Goal: Information Seeking & Learning: Check status

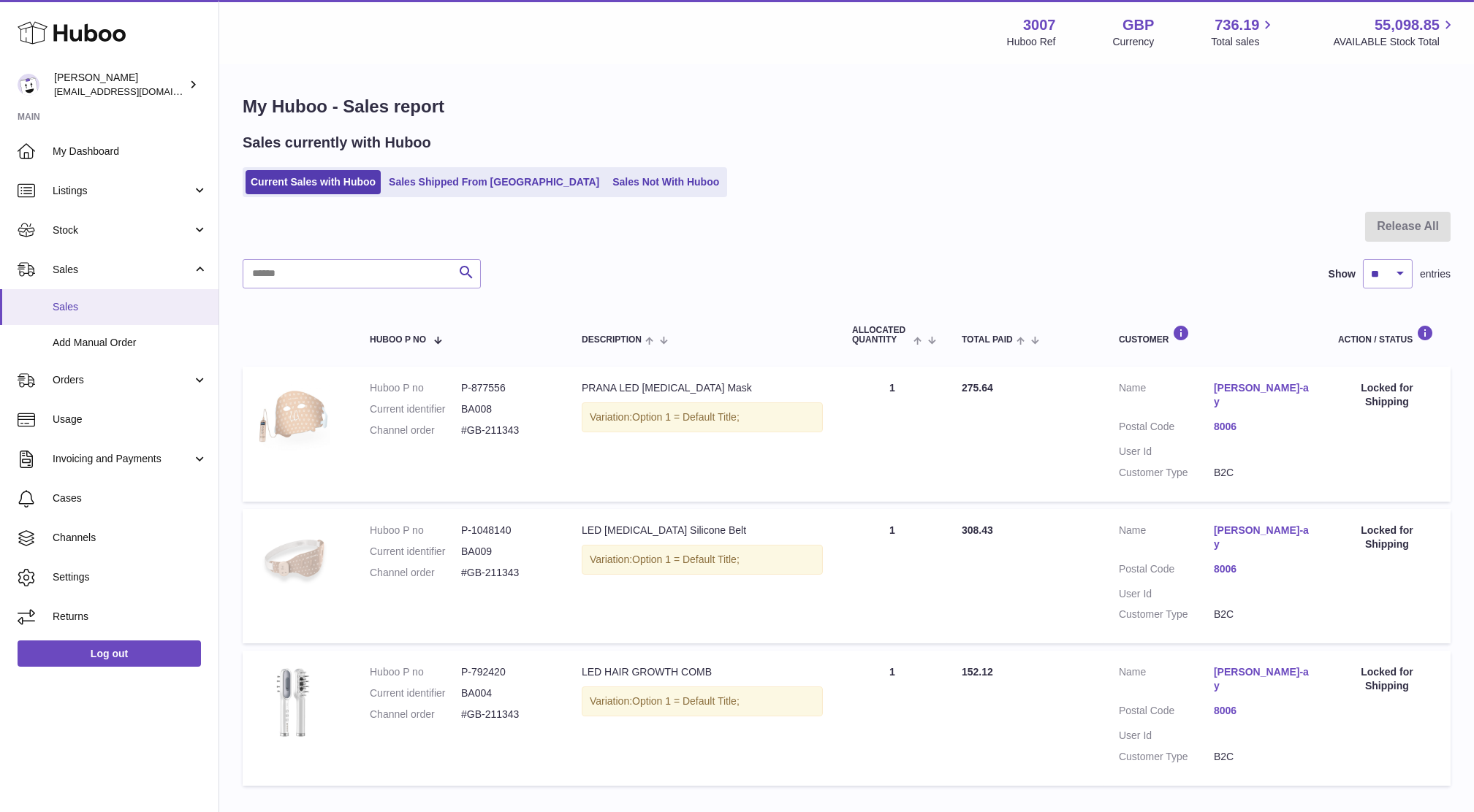
click at [44, 313] on link "Sales" at bounding box center [109, 307] width 219 height 35
click at [92, 500] on span "Cases" at bounding box center [129, 498] width 155 height 14
click at [114, 211] on link "Stock" at bounding box center [109, 230] width 219 height 39
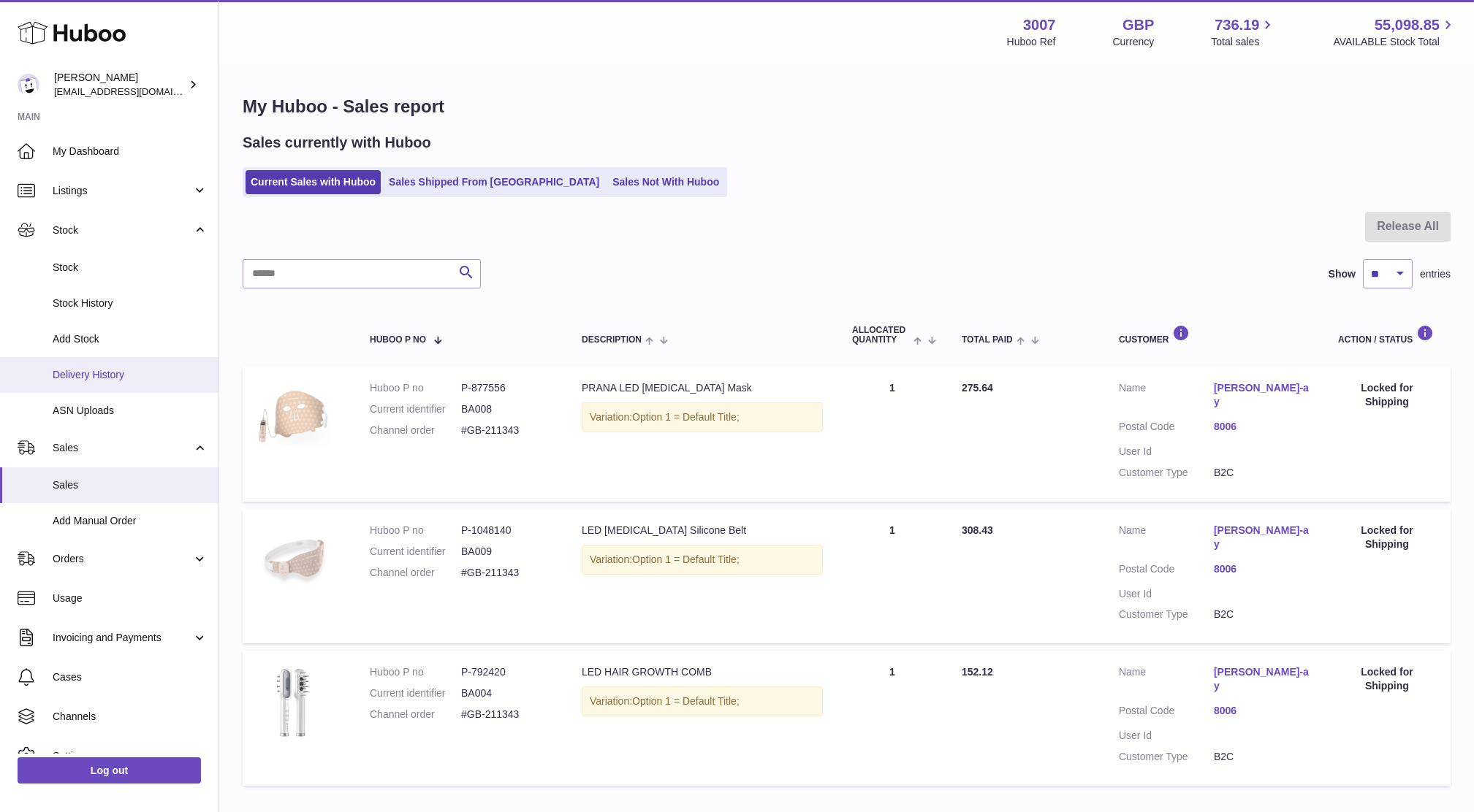
click at [106, 364] on link "Delivery History" at bounding box center [109, 375] width 219 height 35
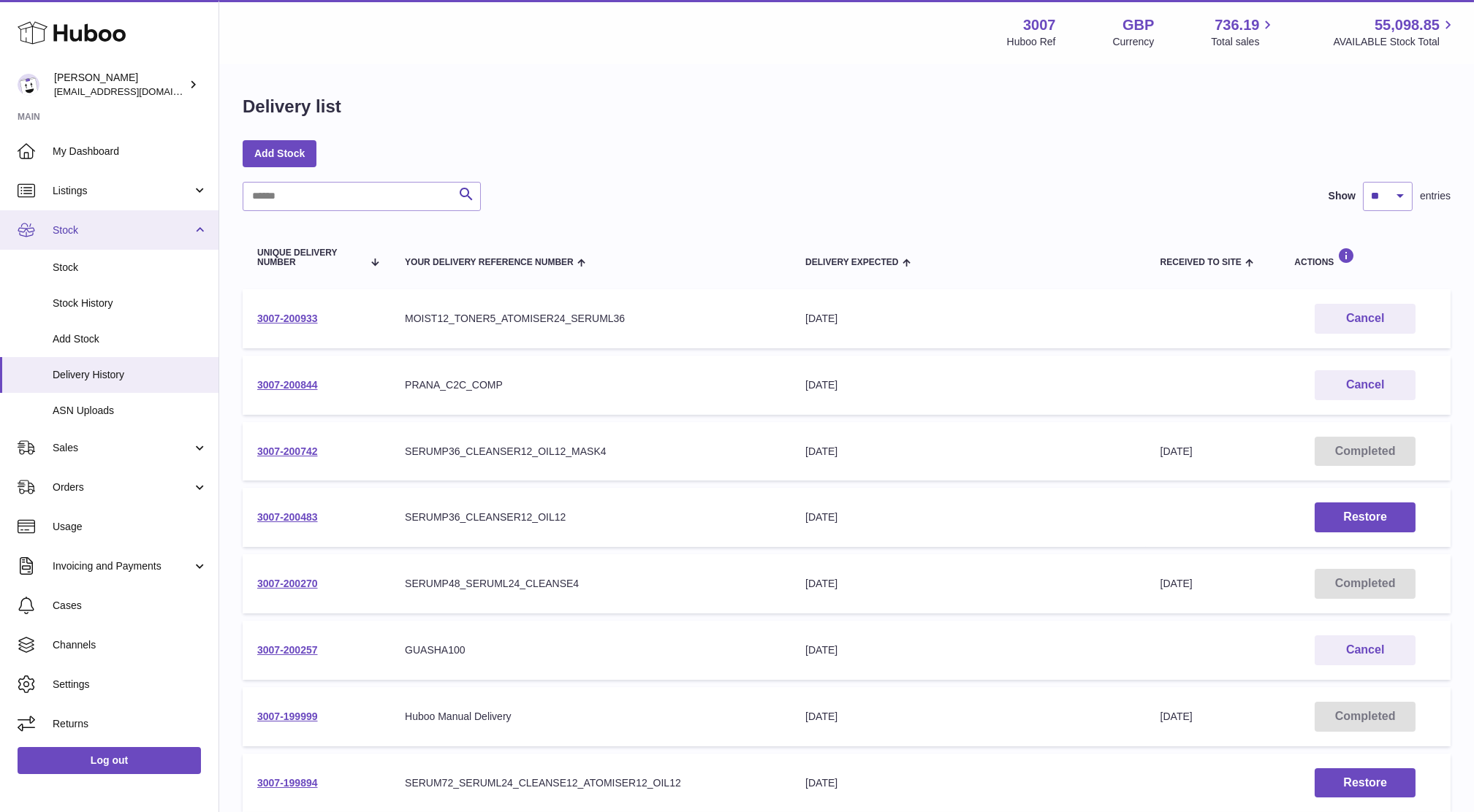
click at [71, 226] on span "Stock" at bounding box center [122, 230] width 140 height 14
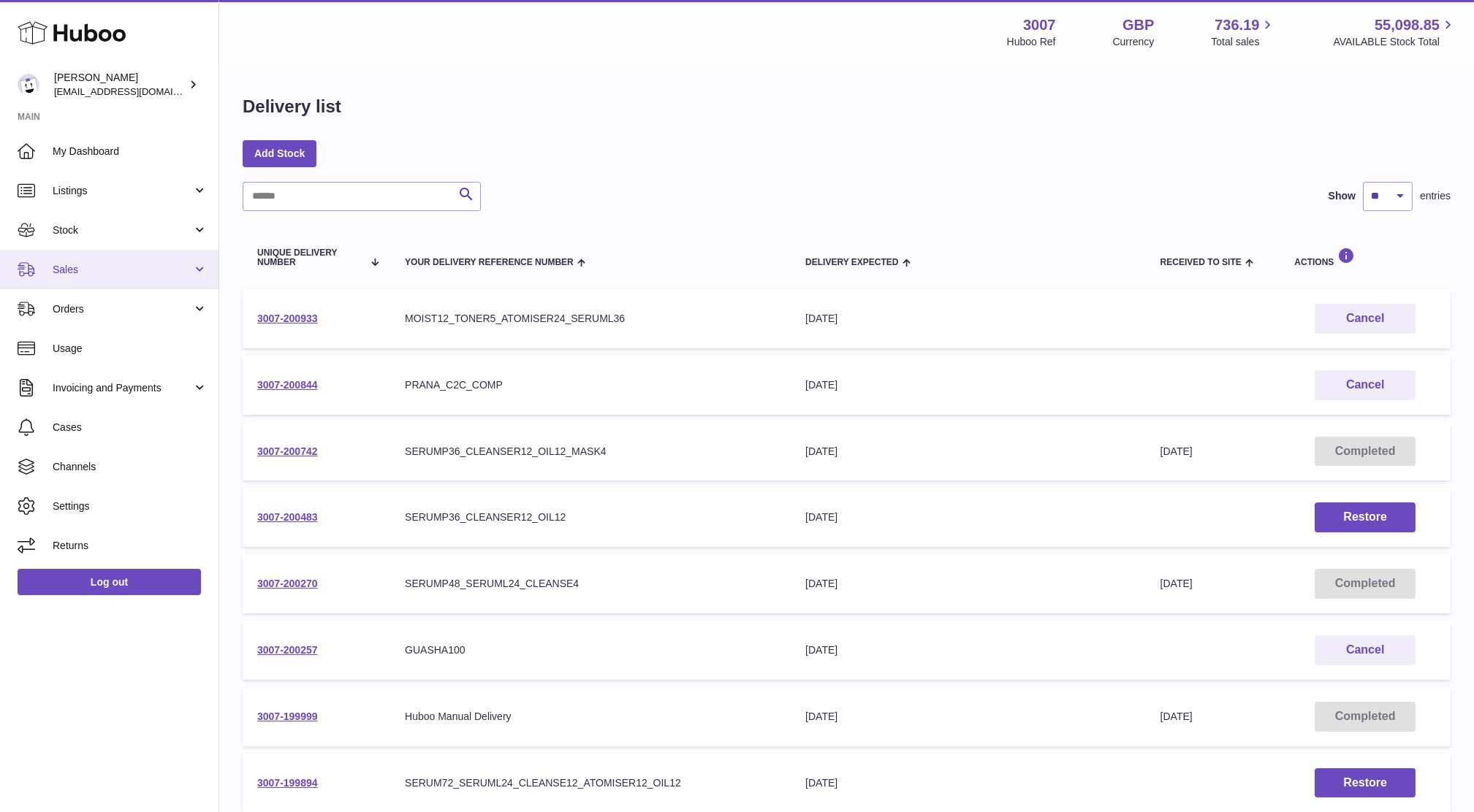
click at [75, 279] on link "Sales" at bounding box center [109, 270] width 219 height 39
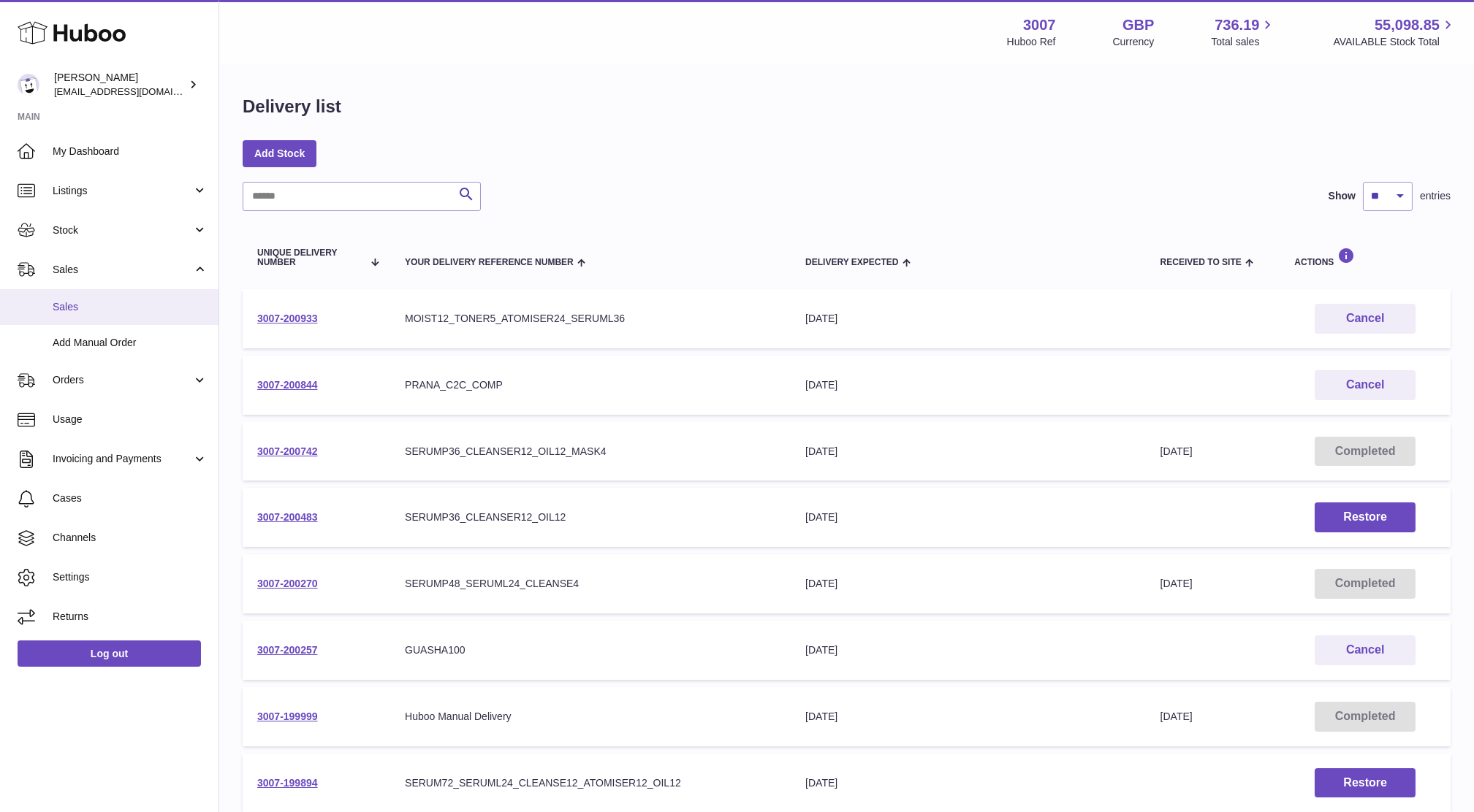
click at [83, 301] on span "Sales" at bounding box center [129, 307] width 155 height 14
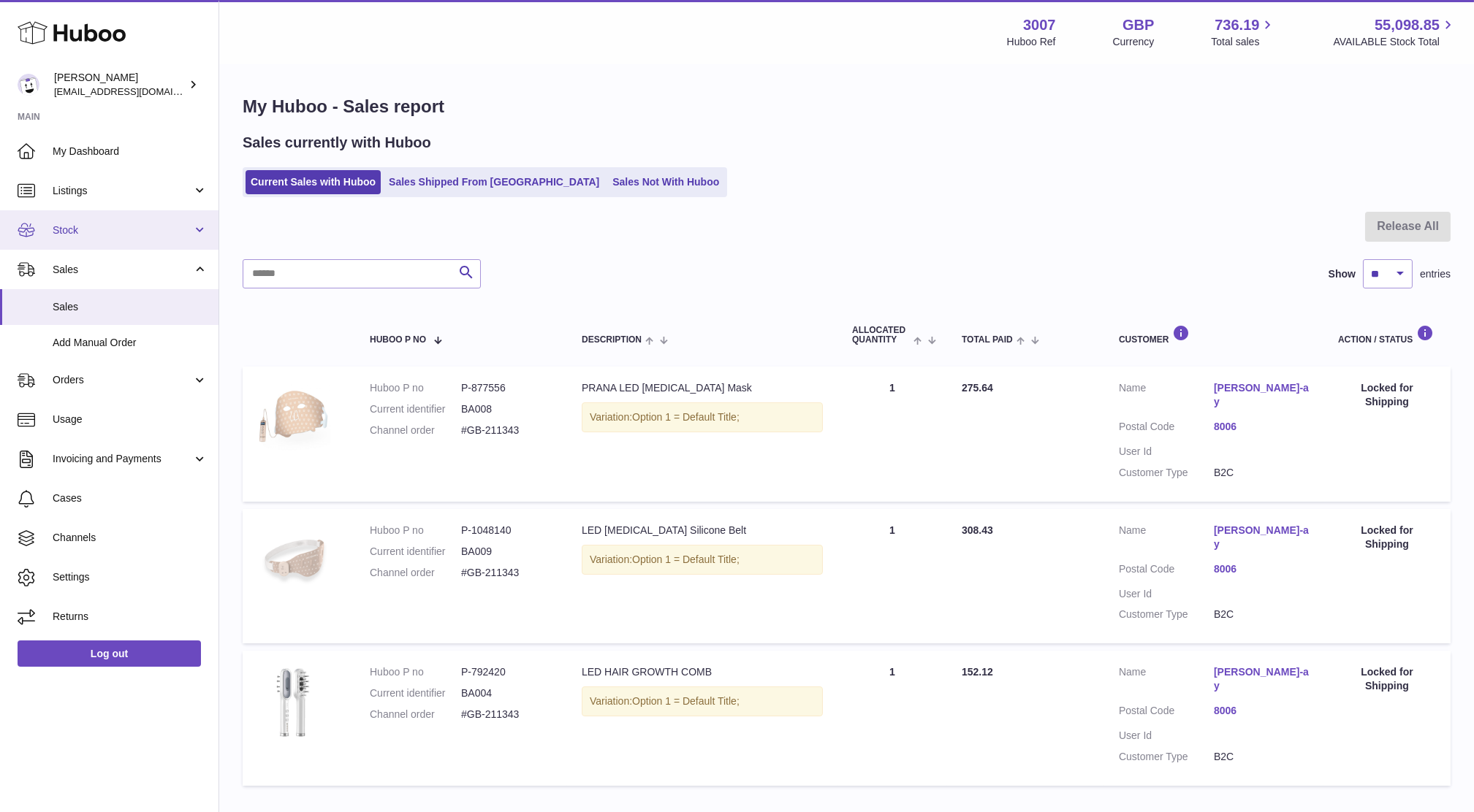
click at [37, 225] on link "Stock" at bounding box center [109, 230] width 219 height 39
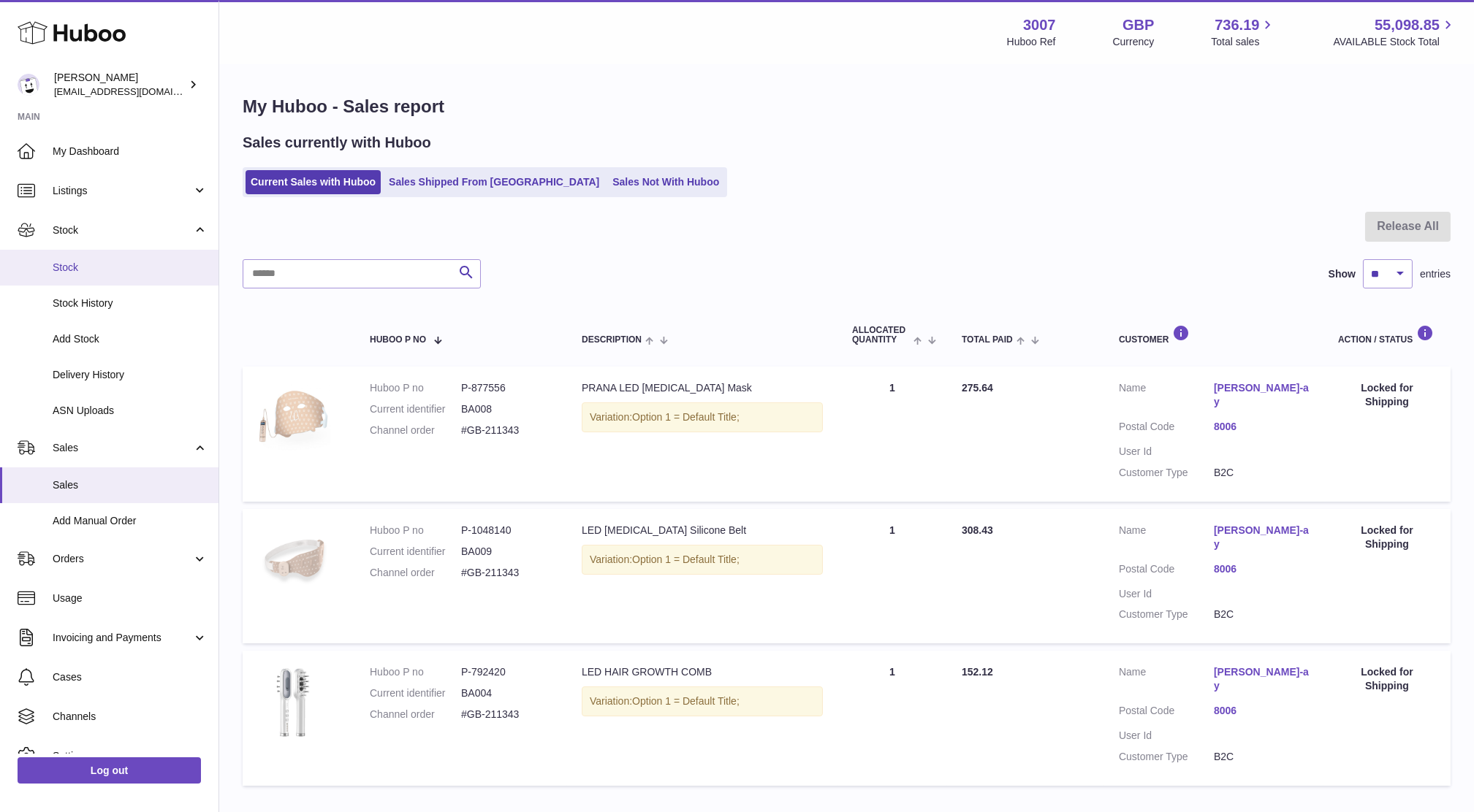
click at [67, 275] on link "Stock" at bounding box center [109, 268] width 219 height 35
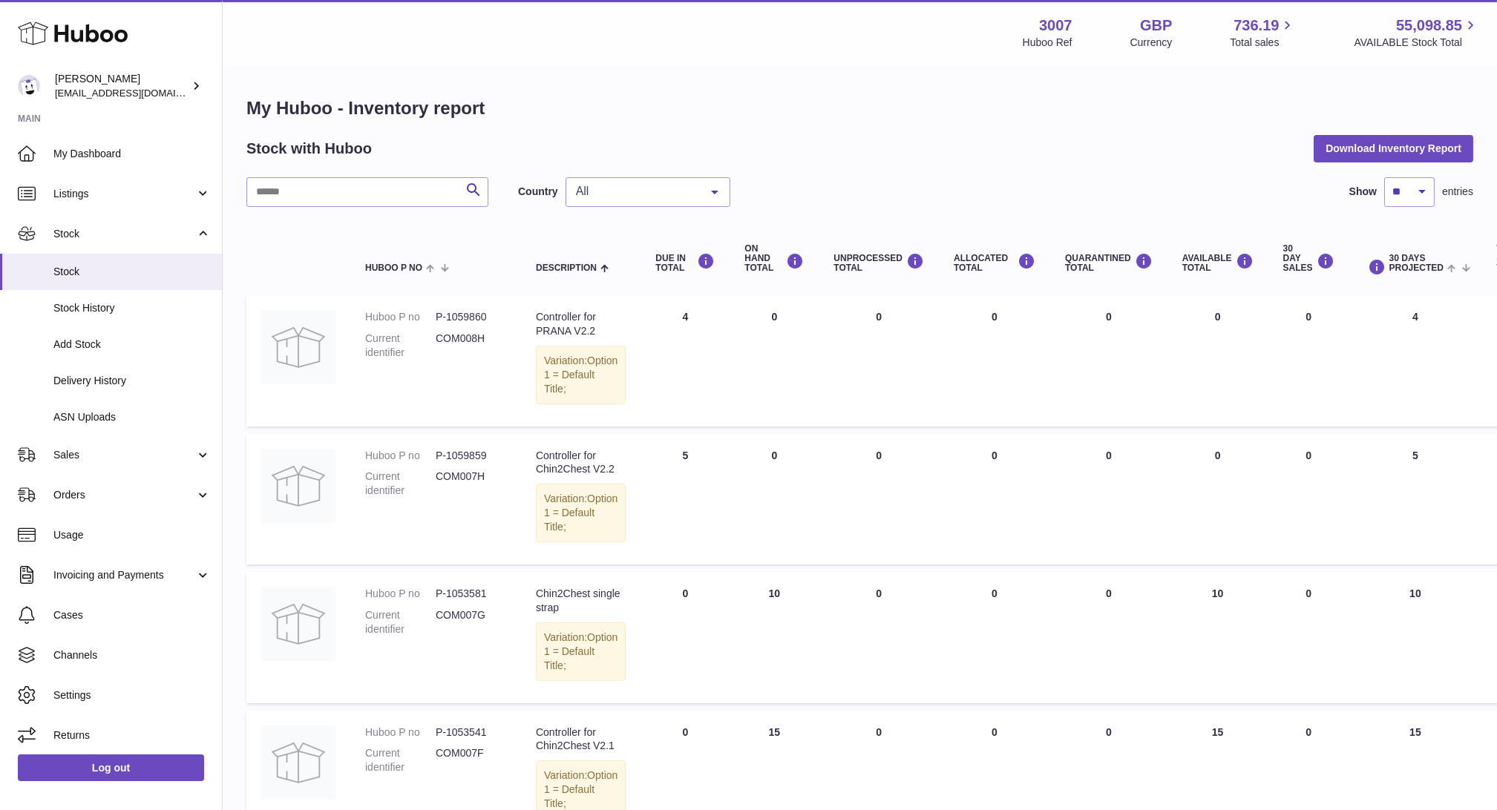
click at [595, 194] on span "All" at bounding box center [636, 191] width 128 height 15
click at [640, 283] on span "NL" at bounding box center [647, 281] width 163 height 30
